Goal: Task Accomplishment & Management: Complete application form

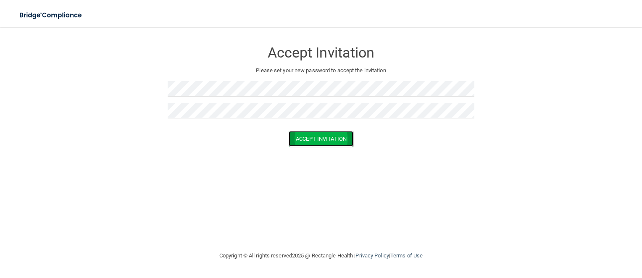
click at [297, 134] on button "Accept Invitation" at bounding box center [321, 139] width 65 height 16
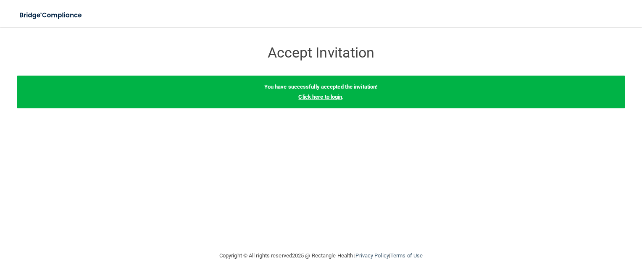
click at [318, 100] on link "Click here to login" at bounding box center [320, 97] width 44 height 6
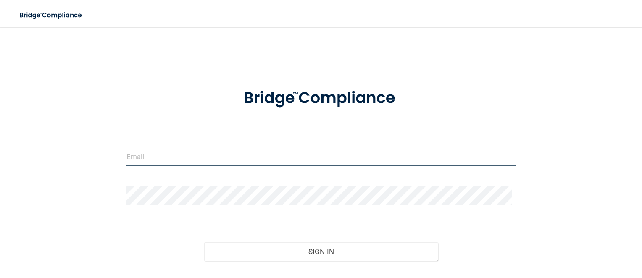
click at [152, 158] on input "email" at bounding box center [320, 156] width 389 height 19
type input "mondero@hayseyecare.com"
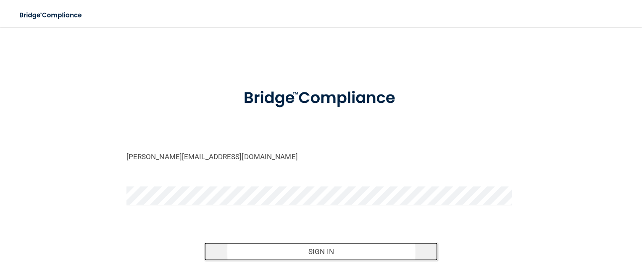
click at [281, 258] on button "Sign In" at bounding box center [321, 251] width 234 height 18
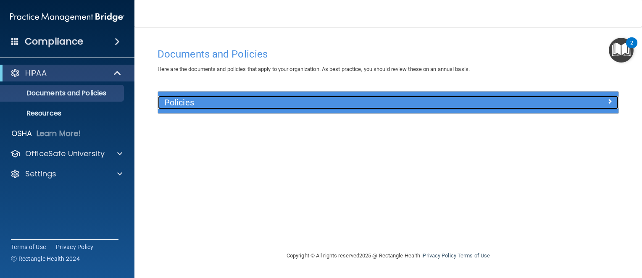
click at [610, 103] on span at bounding box center [609, 101] width 5 height 10
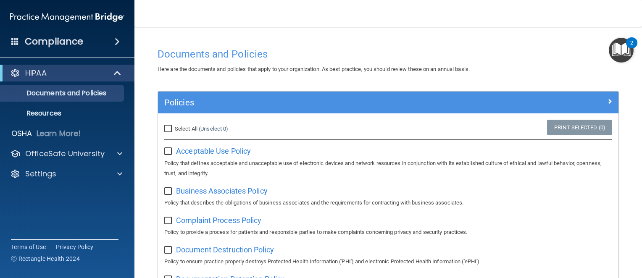
click at [169, 128] on input "Select All (Unselect 0) Unselect All" at bounding box center [169, 129] width 10 height 7
checkbox input "true"
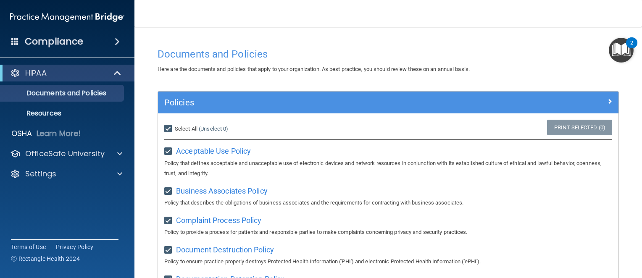
checkbox input "true"
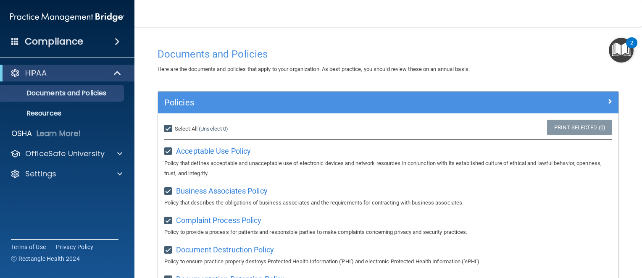
checkbox input "true"
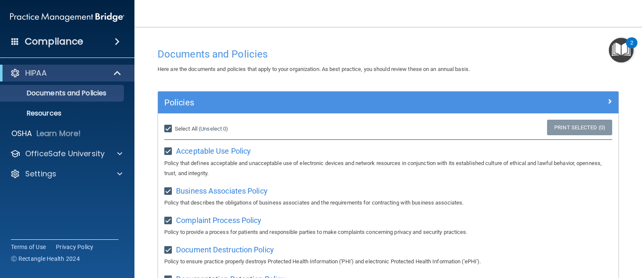
checkbox input "true"
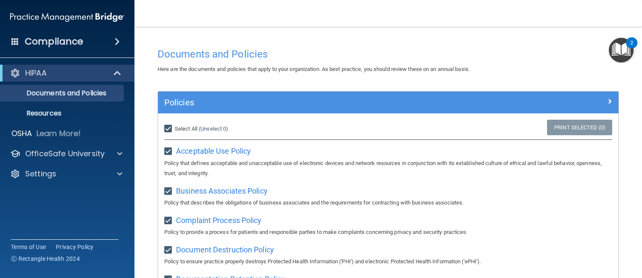
checkbox input "true"
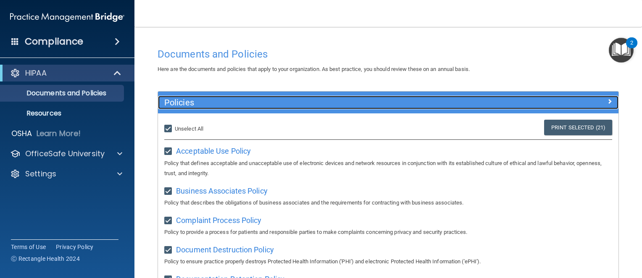
click at [607, 101] on span at bounding box center [609, 101] width 5 height 10
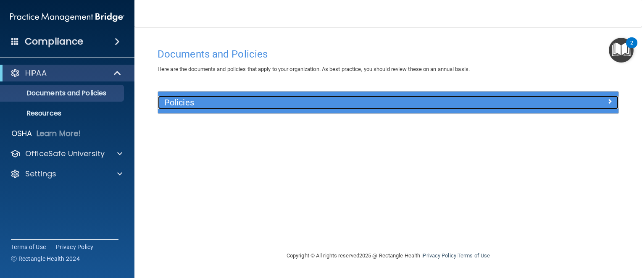
click at [603, 101] on div at bounding box center [560, 101] width 115 height 10
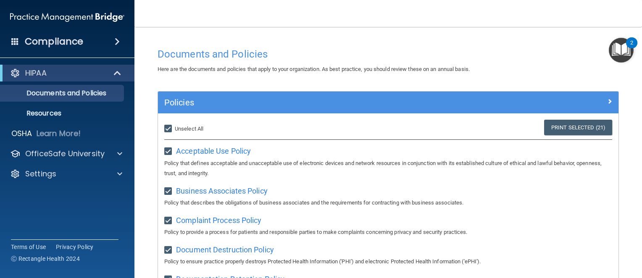
click at [167, 129] on input "Select All (Unselect 21) Unselect All" at bounding box center [169, 129] width 10 height 7
checkbox input "false"
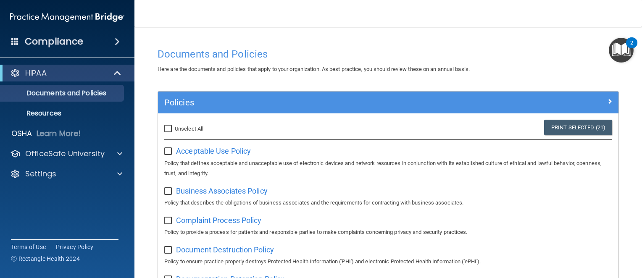
checkbox input "false"
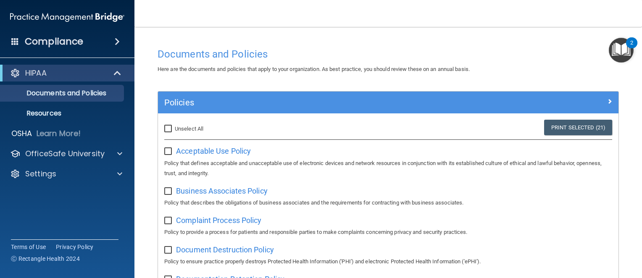
checkbox input "false"
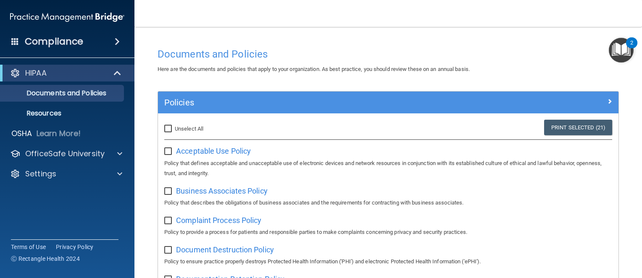
checkbox input "false"
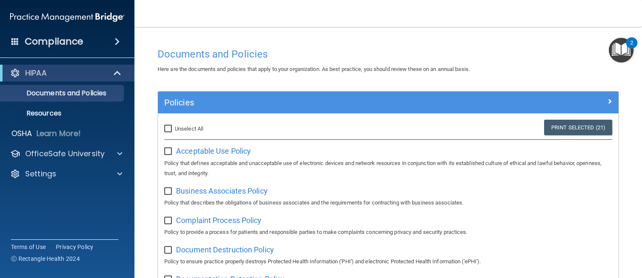
checkbox input "false"
click at [197, 150] on span "Acceptable Use Policy" at bounding box center [213, 151] width 75 height 9
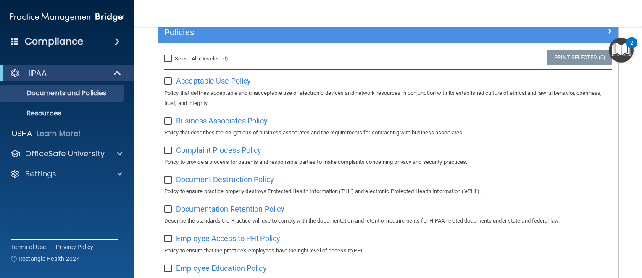
scroll to position [84, 0]
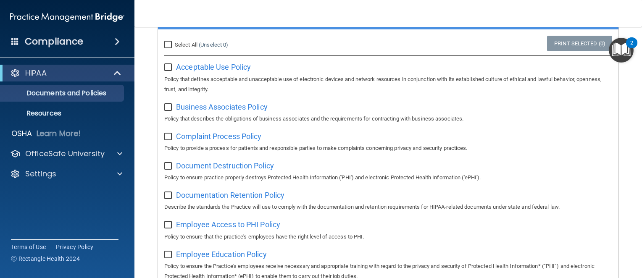
click at [623, 48] on img "Open Resource Center, 2 new notifications" at bounding box center [621, 50] width 25 height 25
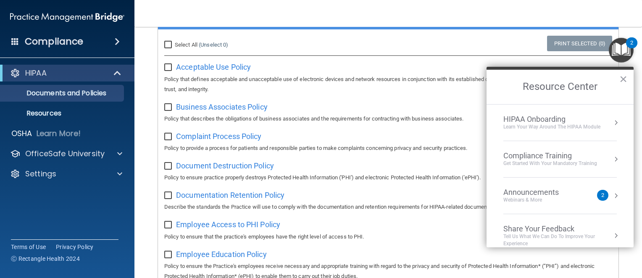
click at [612, 194] on button "Resource Center" at bounding box center [616, 196] width 8 height 8
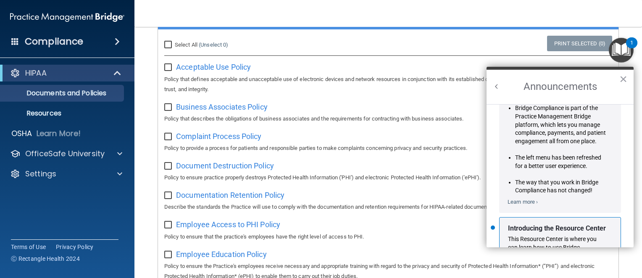
scroll to position [137, 0]
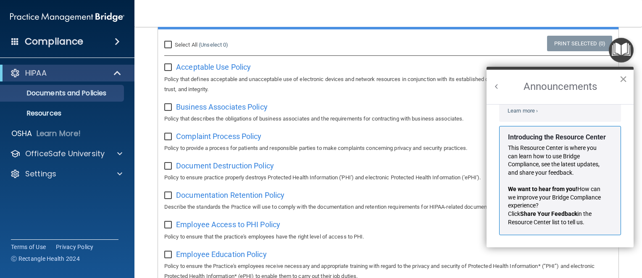
click at [621, 78] on button "×" at bounding box center [623, 78] width 8 height 13
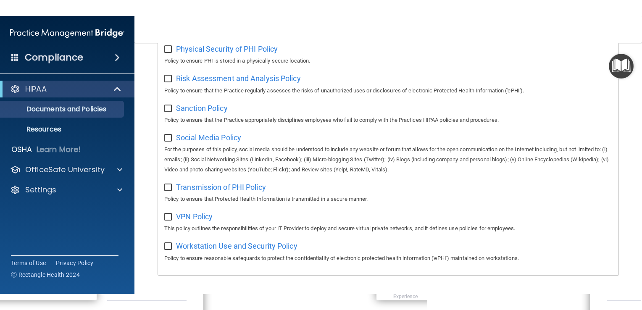
scroll to position [581, 0]
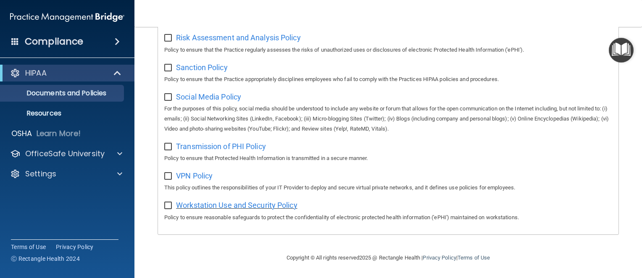
click at [195, 207] on span "Workstation Use and Security Policy" at bounding box center [236, 205] width 121 height 9
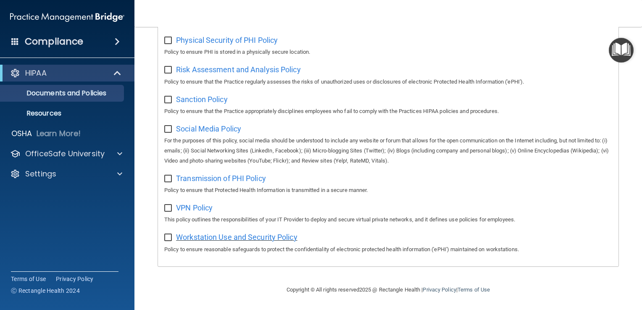
scroll to position [549, 0]
click at [198, 208] on span "VPN Policy" at bounding box center [194, 207] width 37 height 9
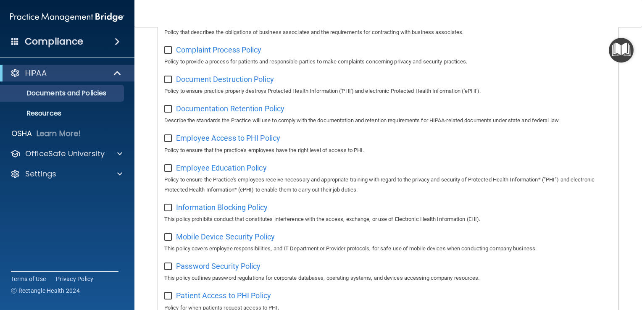
scroll to position [0, 0]
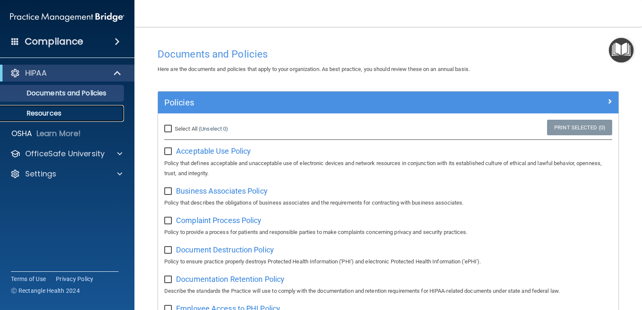
click at [61, 118] on link "Resources" at bounding box center [58, 113] width 132 height 17
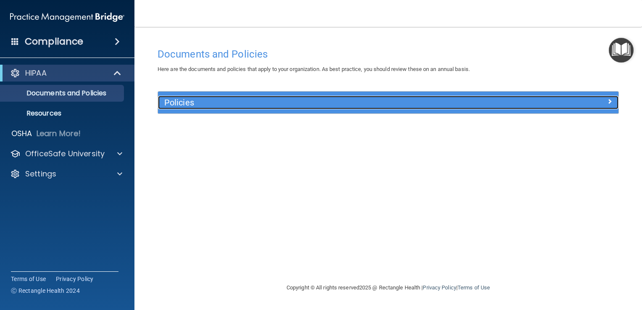
click at [234, 100] on h5 "Policies" at bounding box center [330, 102] width 333 height 9
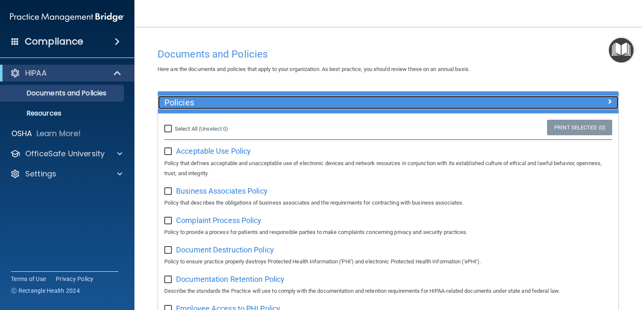
click at [234, 100] on h5 "Policies" at bounding box center [330, 102] width 333 height 9
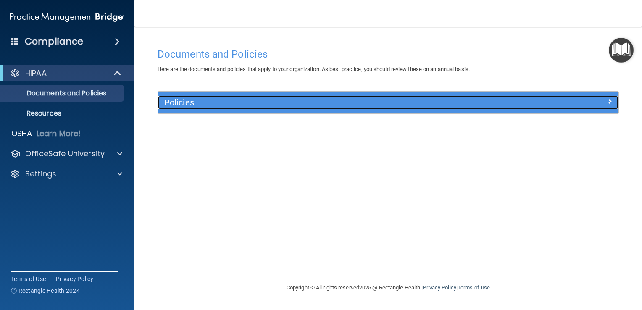
click at [234, 100] on h5 "Policies" at bounding box center [330, 102] width 333 height 9
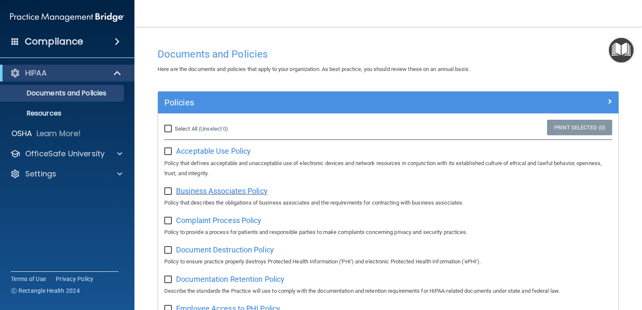
click at [240, 192] on span "Business Associates Policy" at bounding box center [222, 191] width 92 height 9
click at [40, 71] on p "HIPAA" at bounding box center [35, 73] width 21 height 10
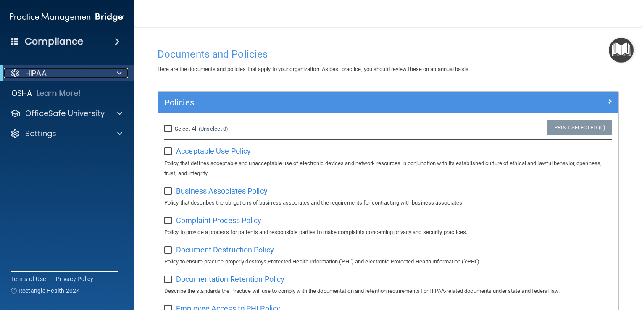
click at [40, 71] on p "HIPAA" at bounding box center [35, 73] width 21 height 10
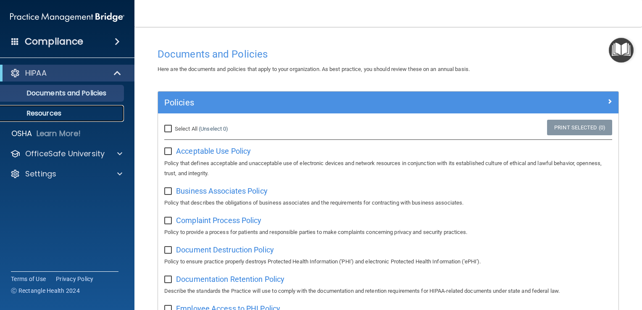
click at [47, 113] on p "Resources" at bounding box center [62, 113] width 115 height 8
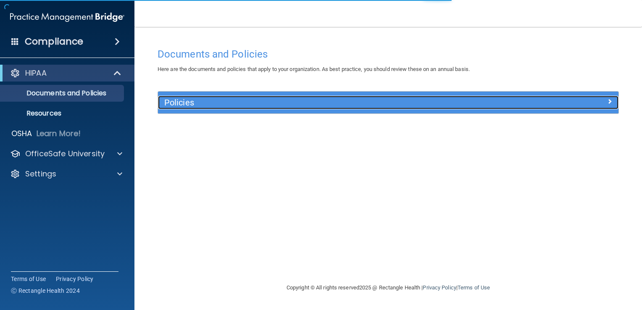
click at [199, 105] on h5 "Policies" at bounding box center [330, 102] width 333 height 9
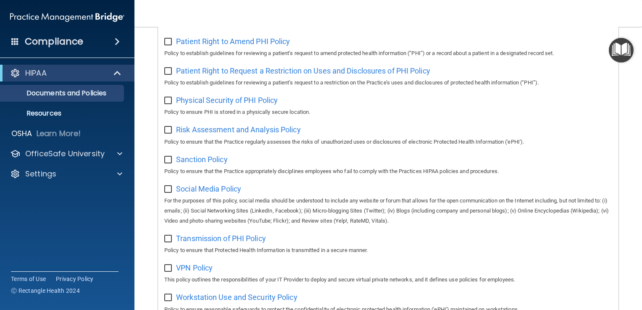
scroll to position [423, 0]
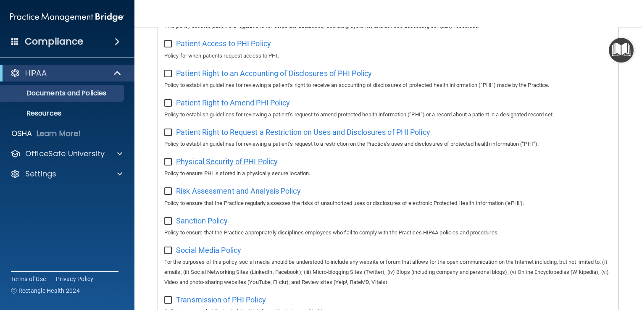
click at [256, 166] on span "Physical Security of PHI Policy" at bounding box center [227, 161] width 102 height 9
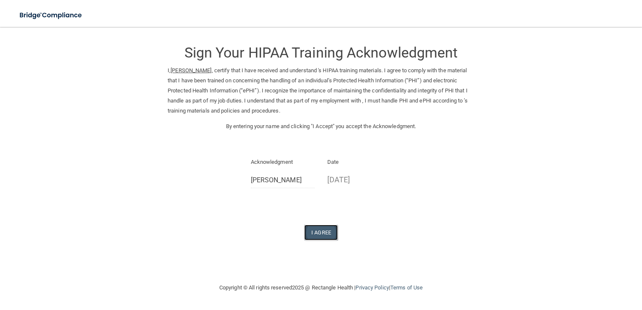
click at [317, 231] on button "I Agree" at bounding box center [321, 233] width 34 height 16
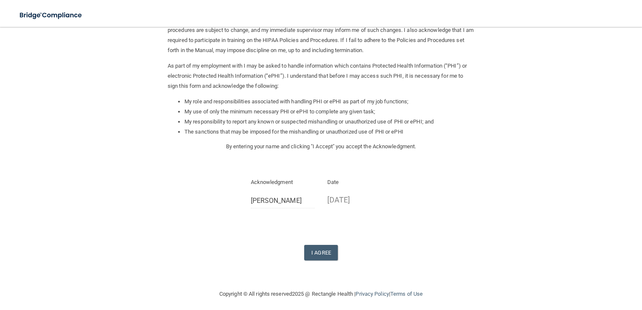
scroll to position [64, 0]
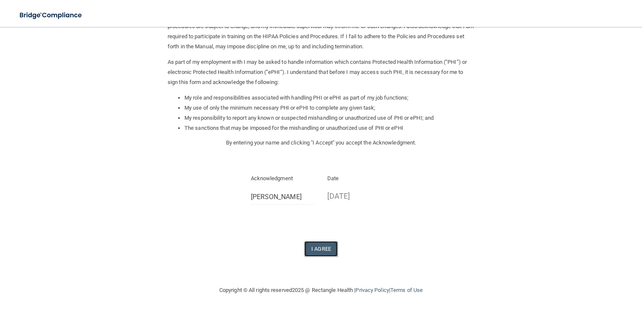
click at [312, 248] on button "I Agree" at bounding box center [321, 249] width 34 height 16
